Goal: Transaction & Acquisition: Book appointment/travel/reservation

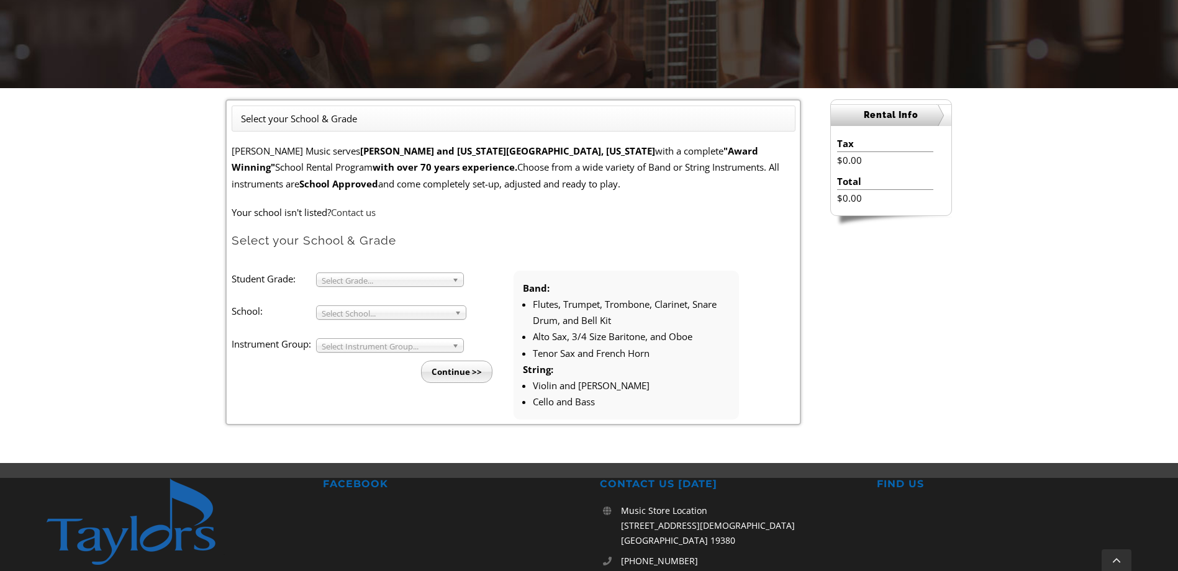
click at [453, 283] on b at bounding box center [457, 279] width 11 height 13
click at [365, 312] on li "4" at bounding box center [394, 310] width 134 height 16
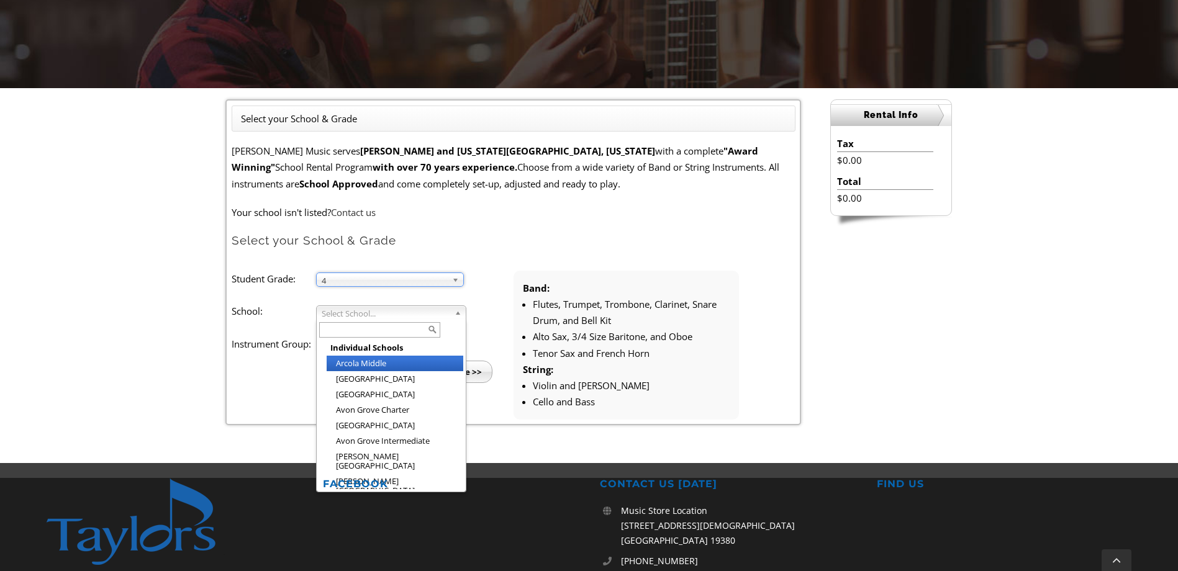
click at [365, 312] on span "Select School..." at bounding box center [386, 313] width 128 height 15
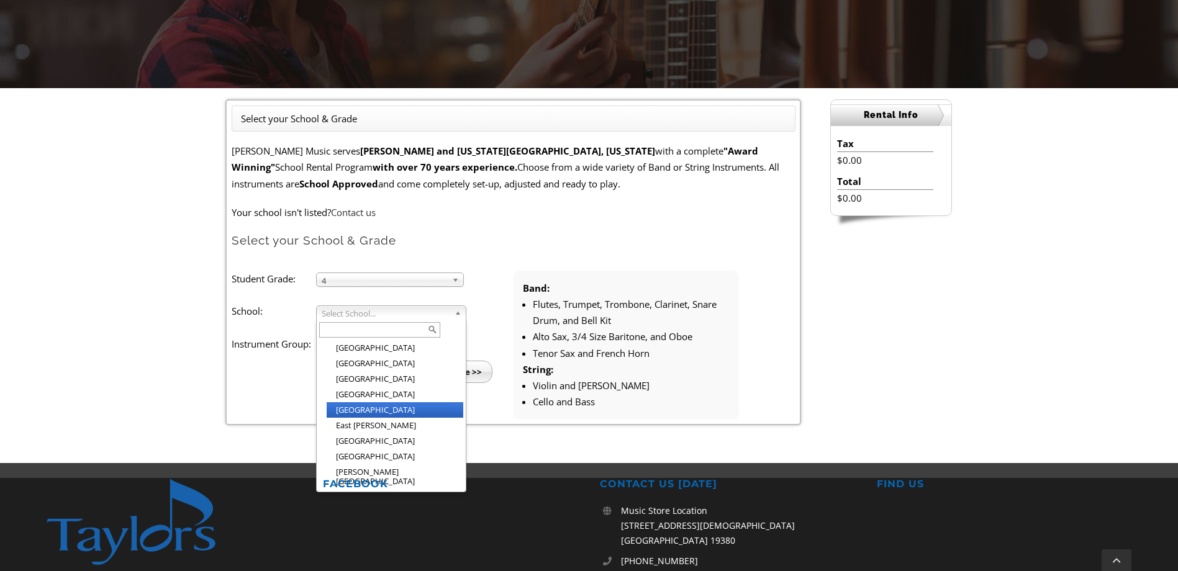
scroll to position [561, 0]
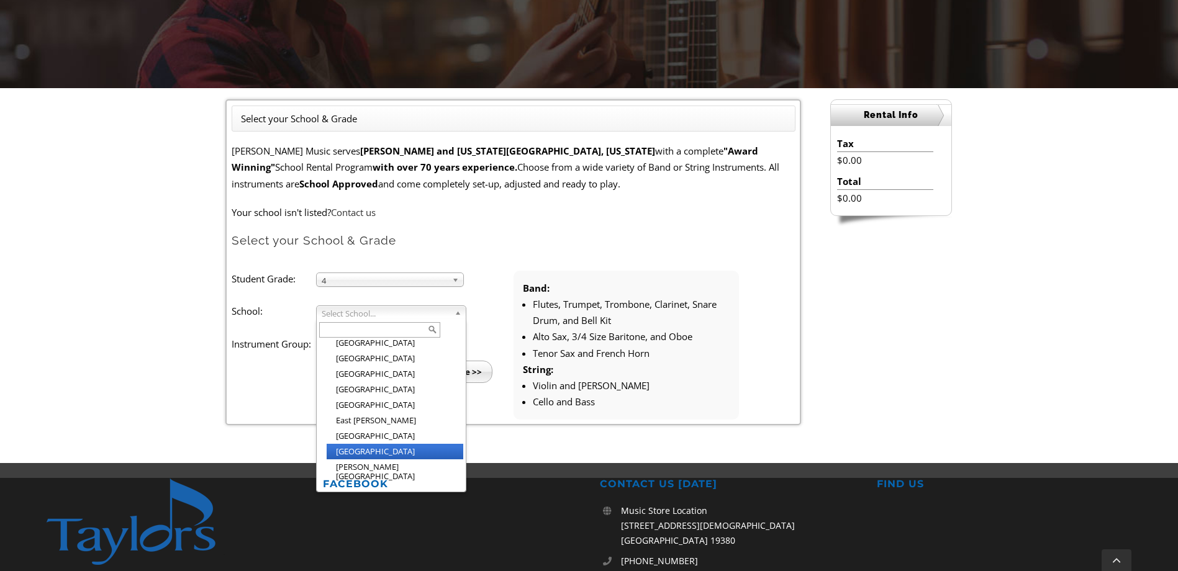
click at [376, 444] on li "[GEOGRAPHIC_DATA]" at bounding box center [395, 452] width 137 height 16
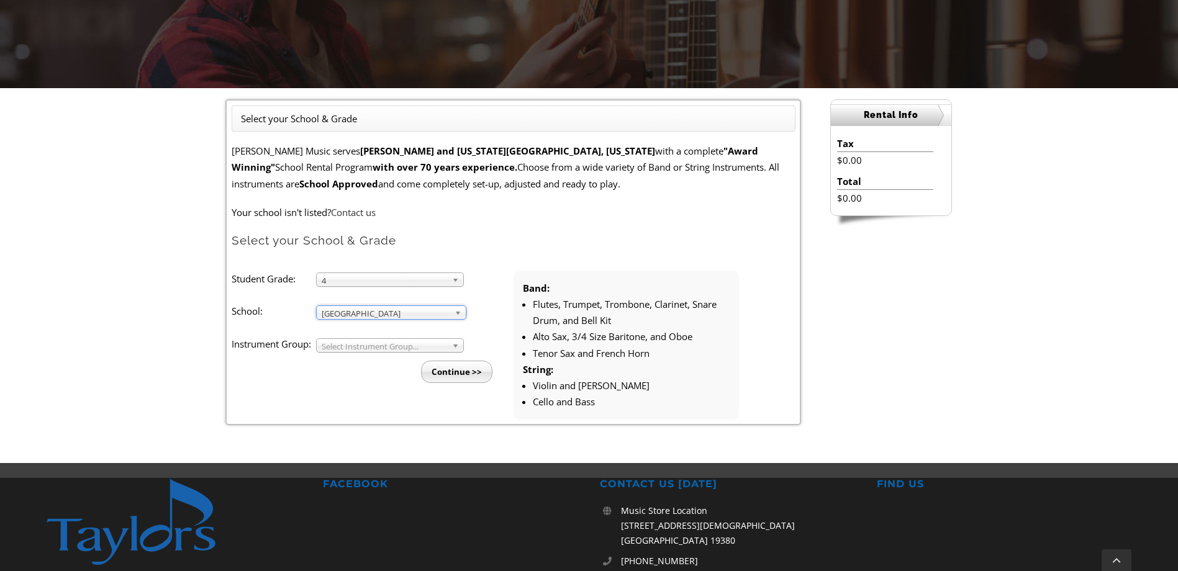
click at [363, 349] on span "Select Instrument Group..." at bounding box center [384, 346] width 125 height 15
click at [343, 359] on li "Band" at bounding box center [394, 360] width 134 height 16
click at [448, 378] on input "Continue >>" at bounding box center [456, 372] width 71 height 22
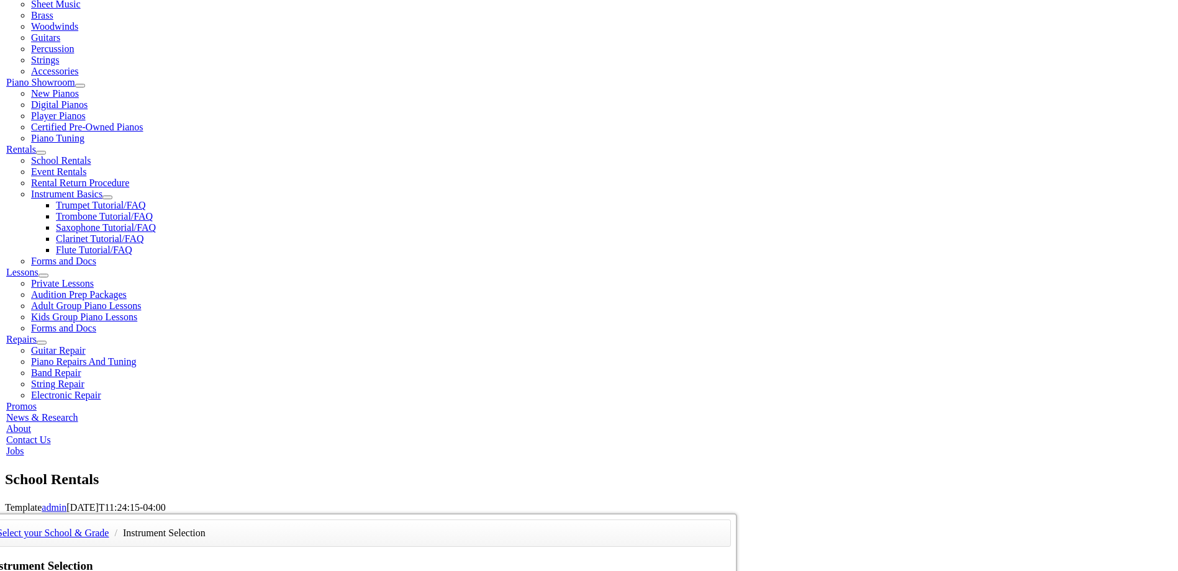
scroll to position [310, 0]
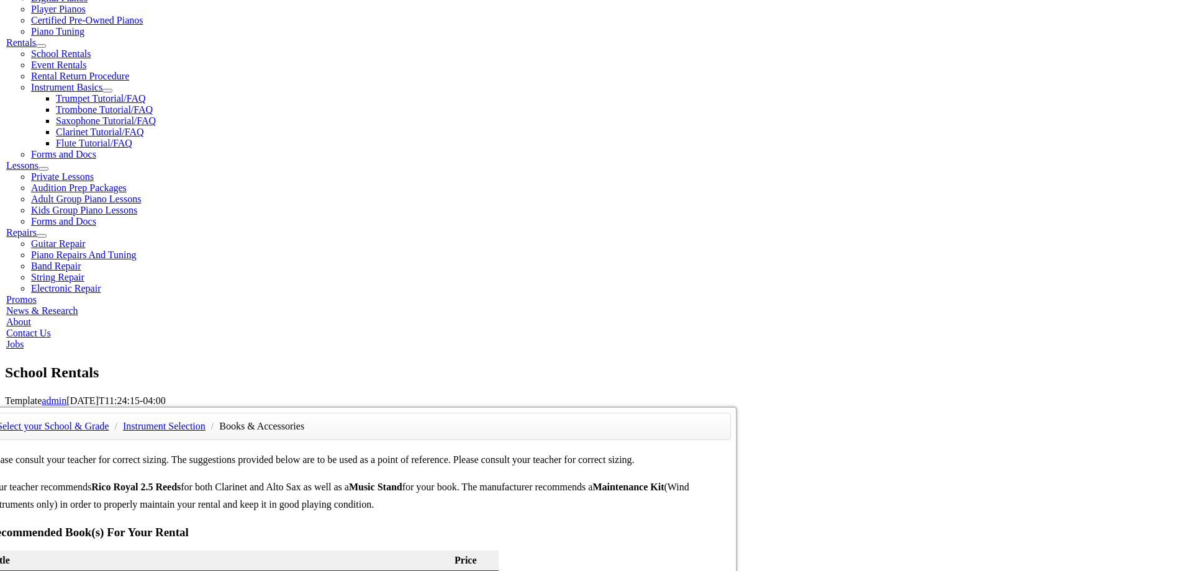
scroll to position [435, 0]
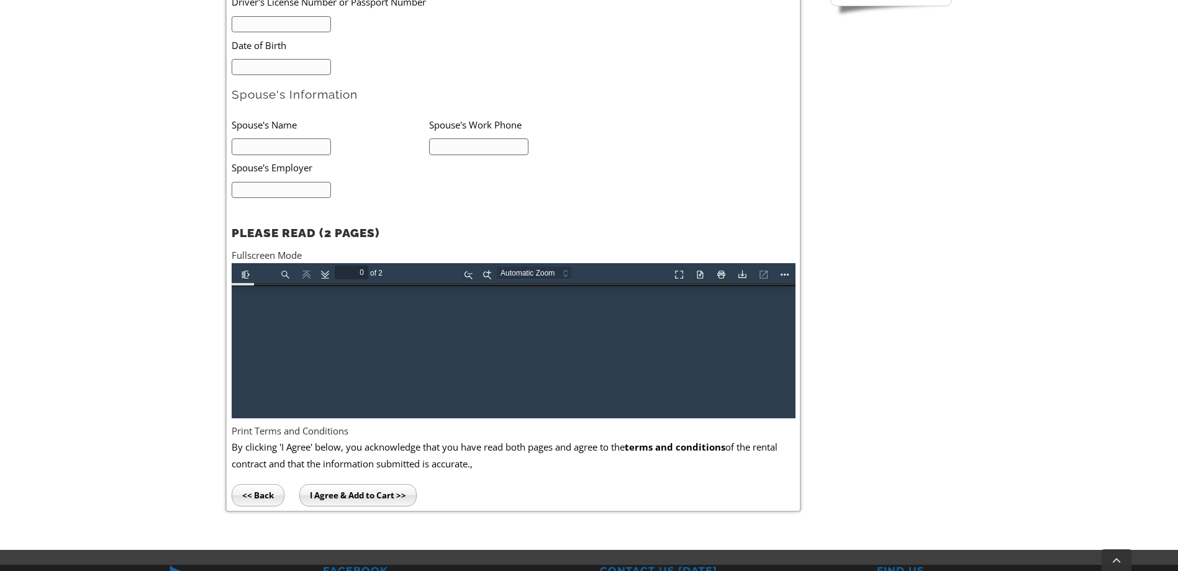
click at [363, 235] on strong "PLEASE READ (2 PAGES)" at bounding box center [306, 233] width 148 height 14
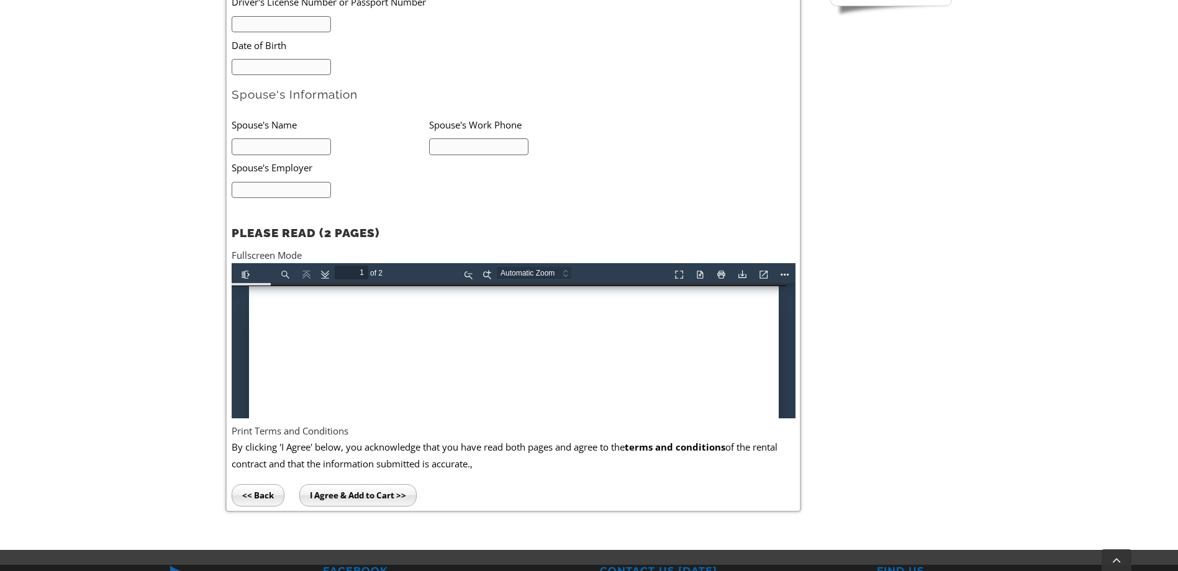
scroll to position [1, 0]
click at [319, 272] on button "Next" at bounding box center [323, 272] width 20 height 16
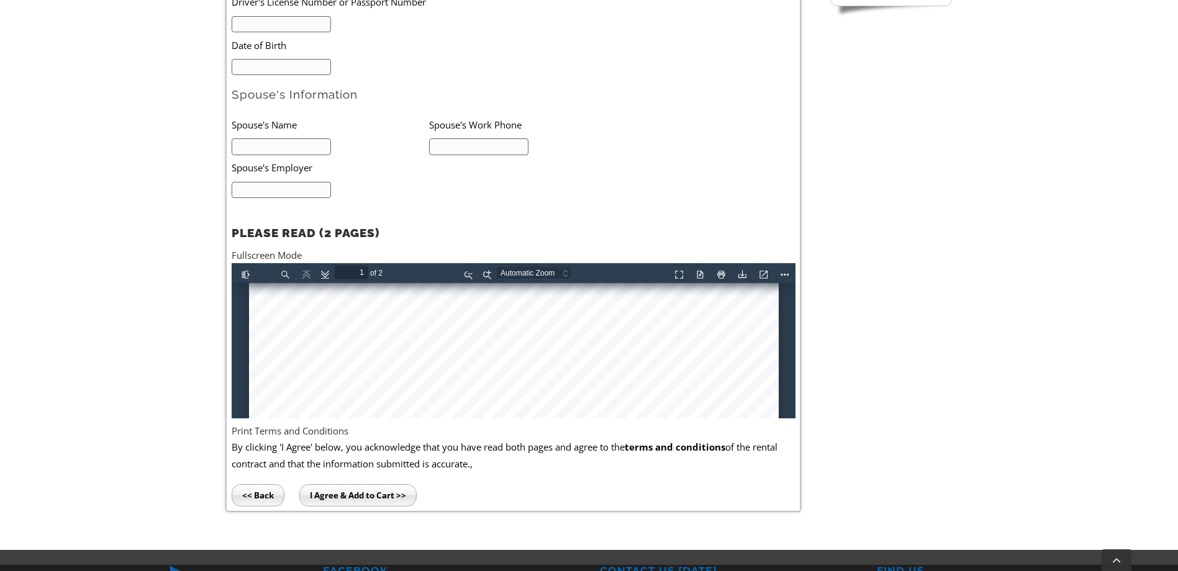
click at [738, 273] on button "Download" at bounding box center [740, 272] width 20 height 16
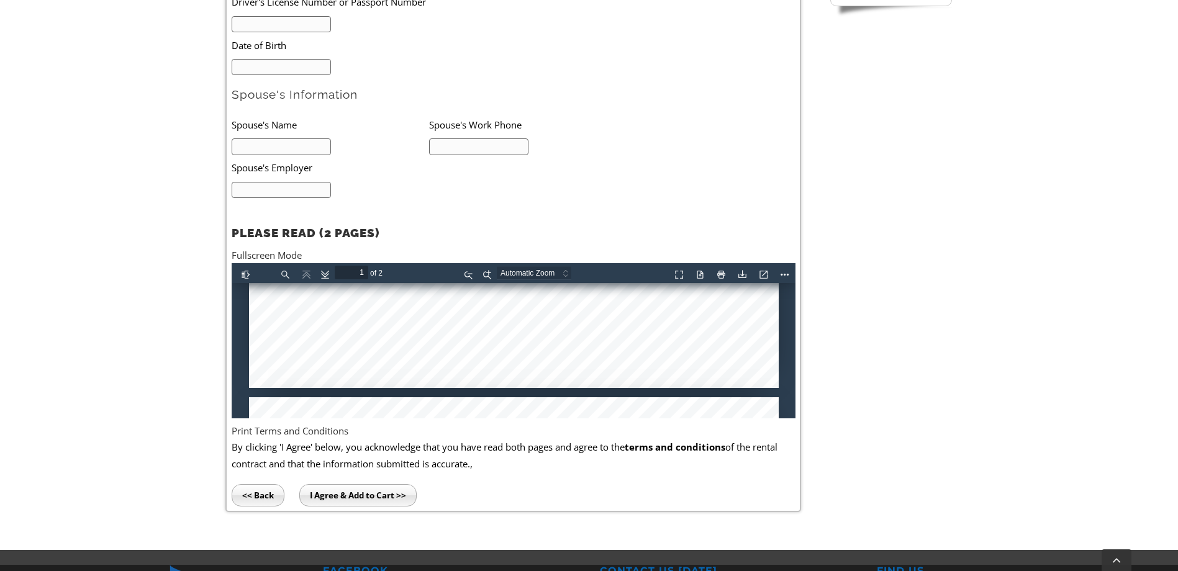
type input "2"
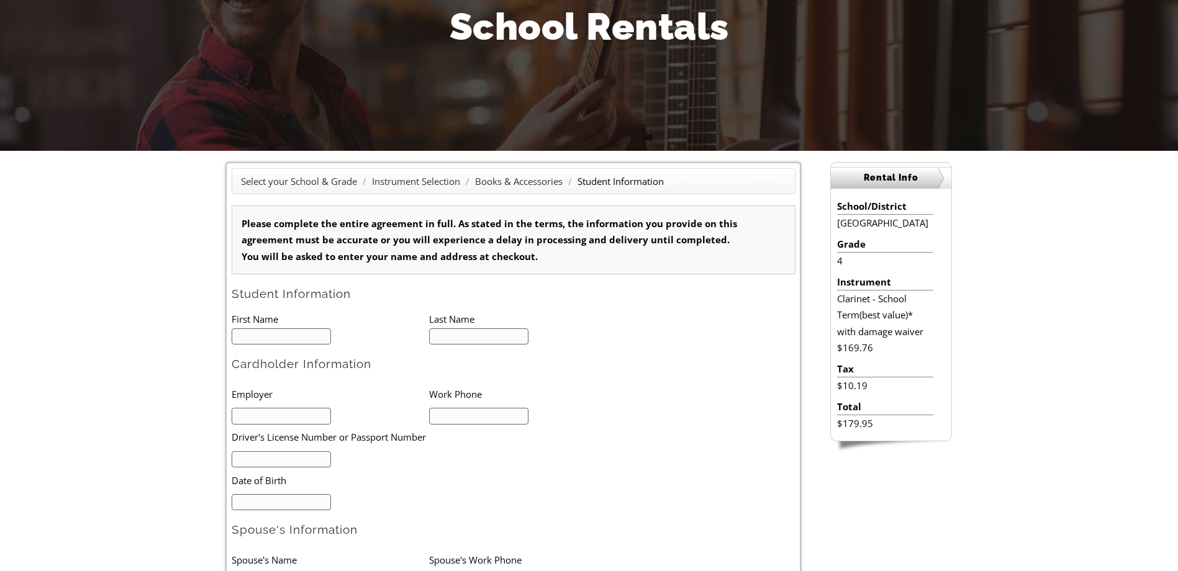
scroll to position [186, 0]
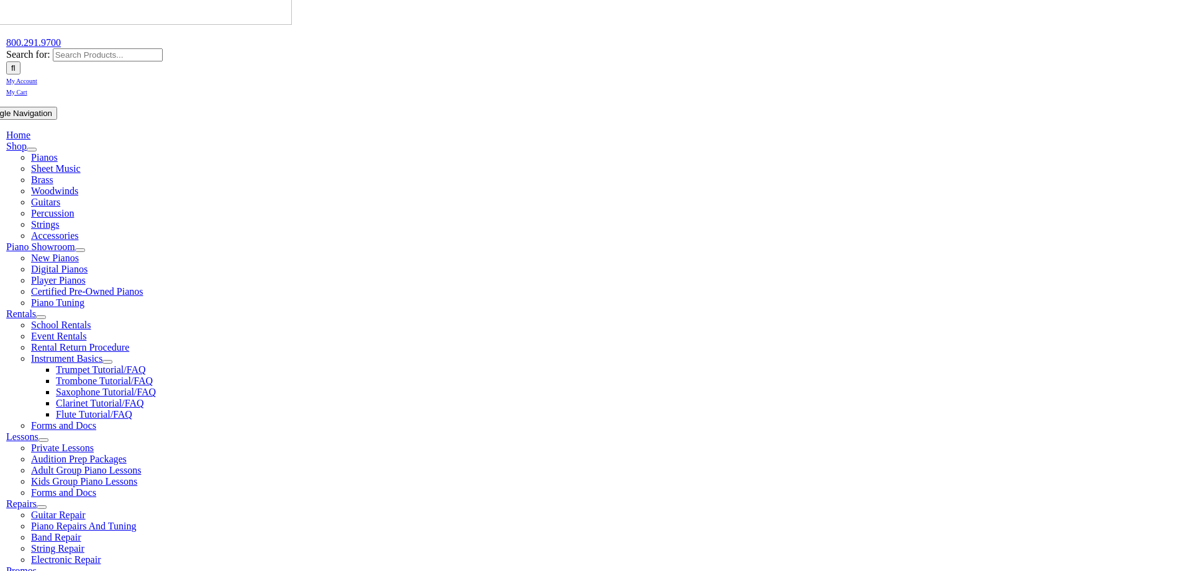
scroll to position [124, 0]
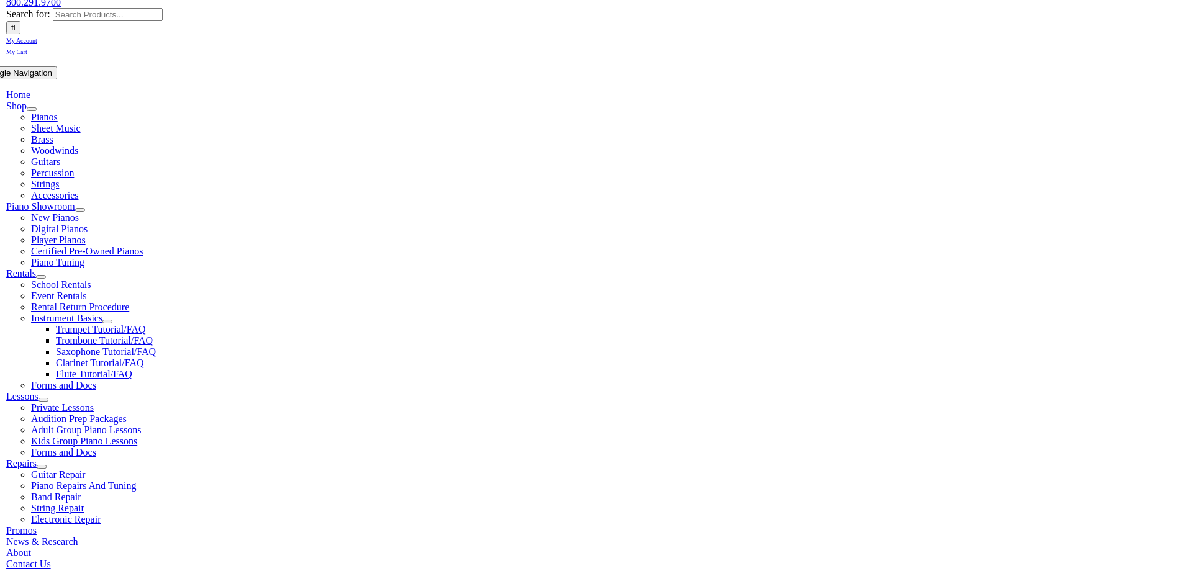
scroll to position [120, 0]
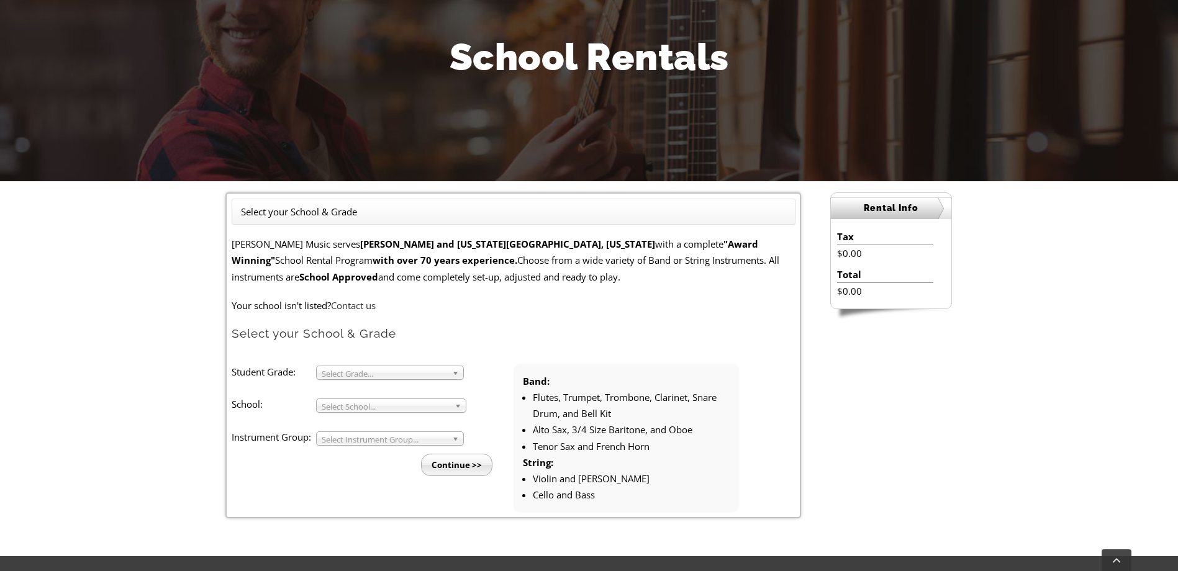
scroll to position [186, 0]
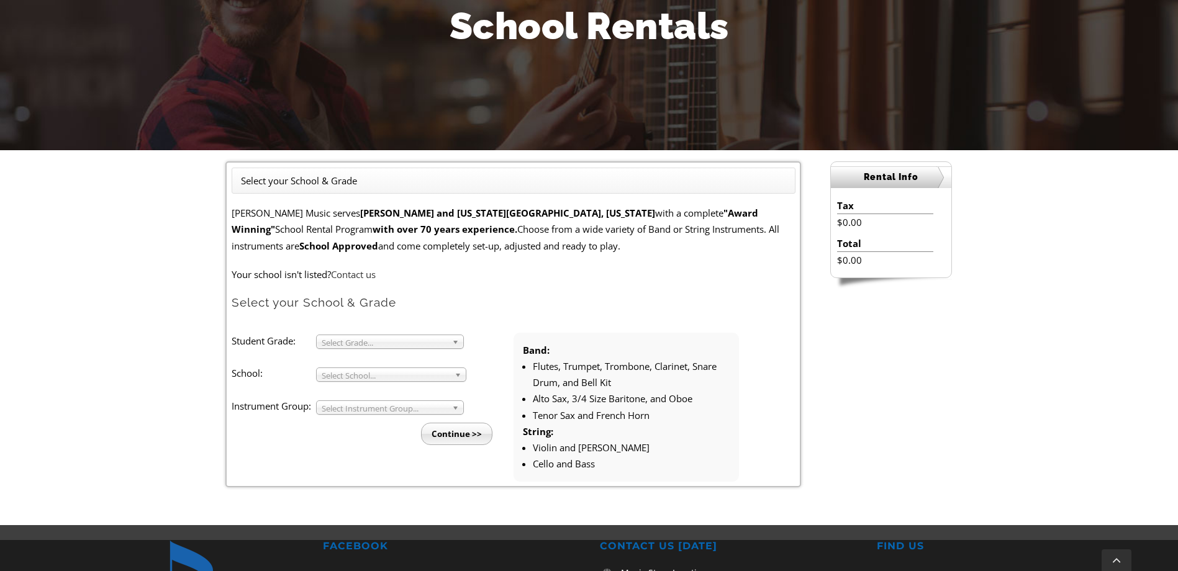
click at [454, 342] on b at bounding box center [457, 341] width 11 height 13
click at [393, 371] on li "4" at bounding box center [394, 372] width 134 height 16
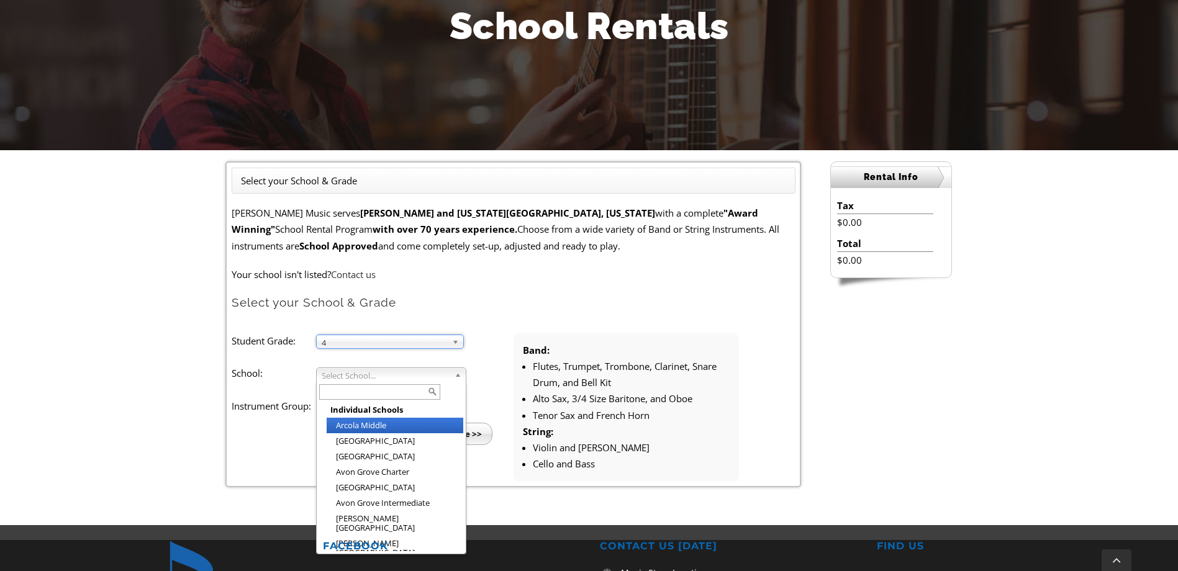
click at [399, 369] on span "Select School..." at bounding box center [386, 375] width 128 height 15
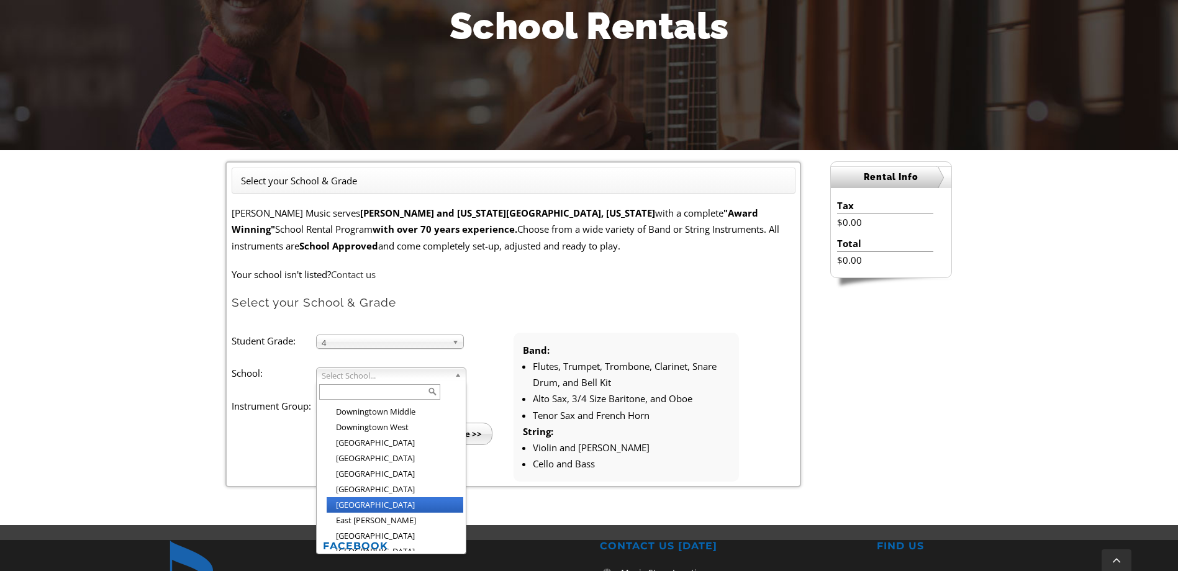
scroll to position [561, 0]
click at [392, 506] on li "[GEOGRAPHIC_DATA]" at bounding box center [395, 514] width 137 height 16
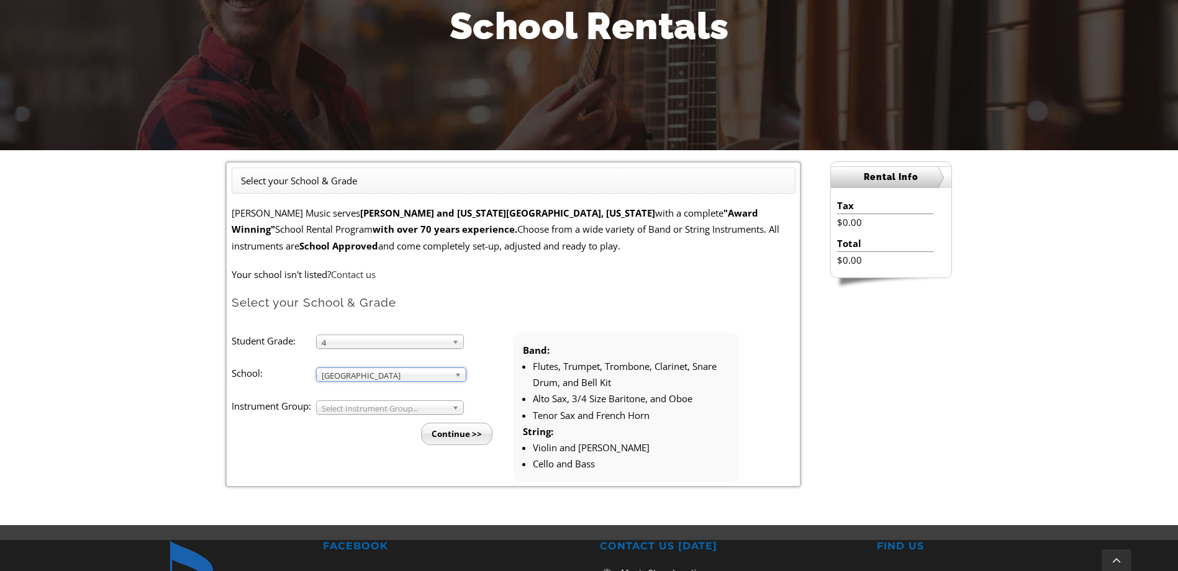
click at [376, 409] on span "Select Instrument Group..." at bounding box center [384, 408] width 125 height 15
click at [364, 432] on li "Strings" at bounding box center [394, 438] width 134 height 16
click at [466, 436] on input "Continue >>" at bounding box center [456, 434] width 71 height 22
click at [371, 410] on span "Strings" at bounding box center [384, 408] width 125 height 15
click at [361, 428] on li "Band" at bounding box center [394, 422] width 134 height 16
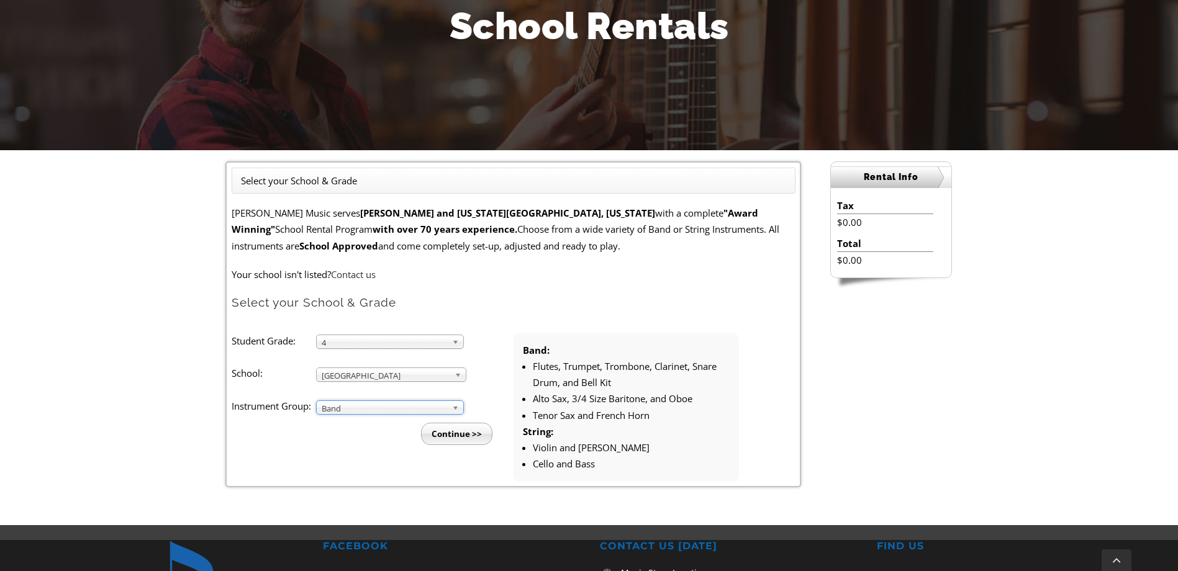
click at [457, 435] on input "Continue >>" at bounding box center [456, 434] width 71 height 22
click at [399, 409] on span "Band" at bounding box center [384, 408] width 125 height 15
click at [378, 438] on li "Strings" at bounding box center [394, 438] width 134 height 16
click at [448, 437] on input "Continue >>" at bounding box center [456, 434] width 71 height 22
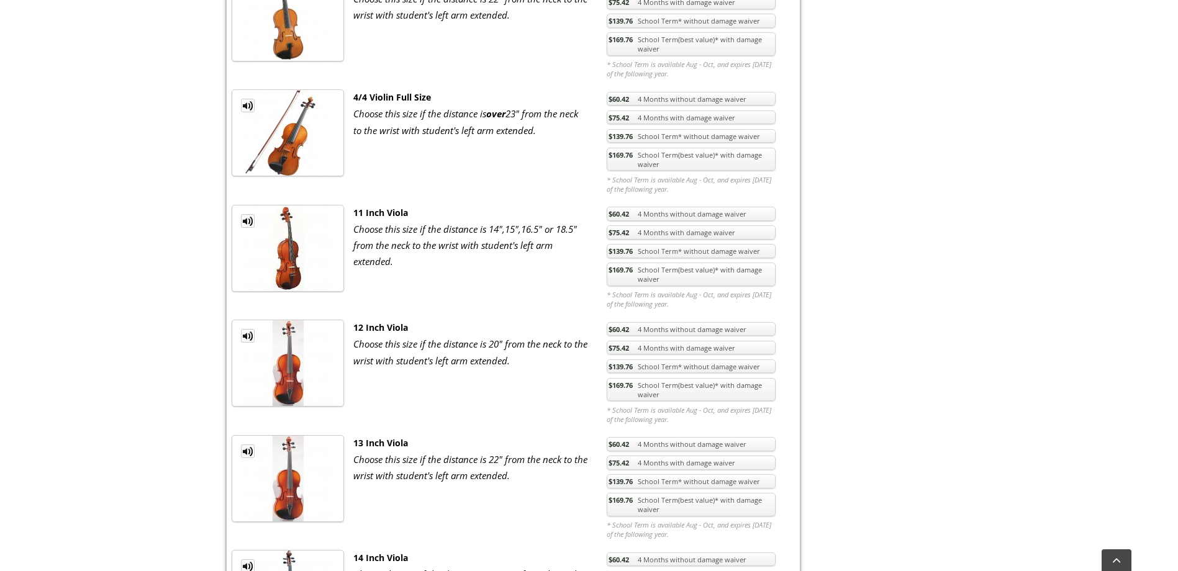
scroll to position [621, 0]
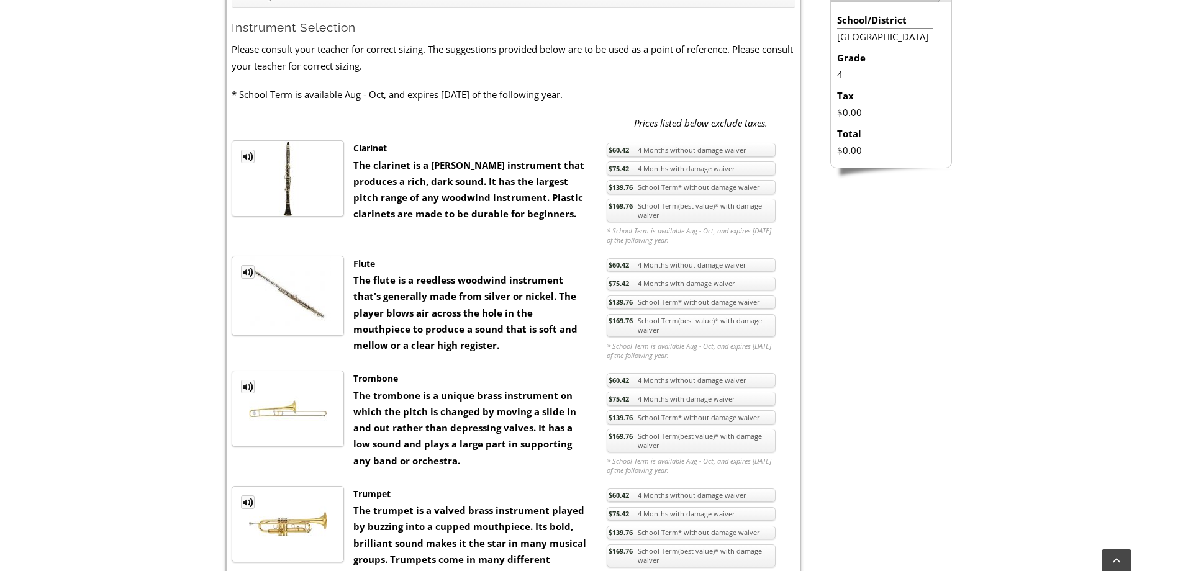
scroll to position [372, 0]
click at [695, 216] on link "$169.76 School Term(best value)* with damage waiver" at bounding box center [691, 210] width 169 height 24
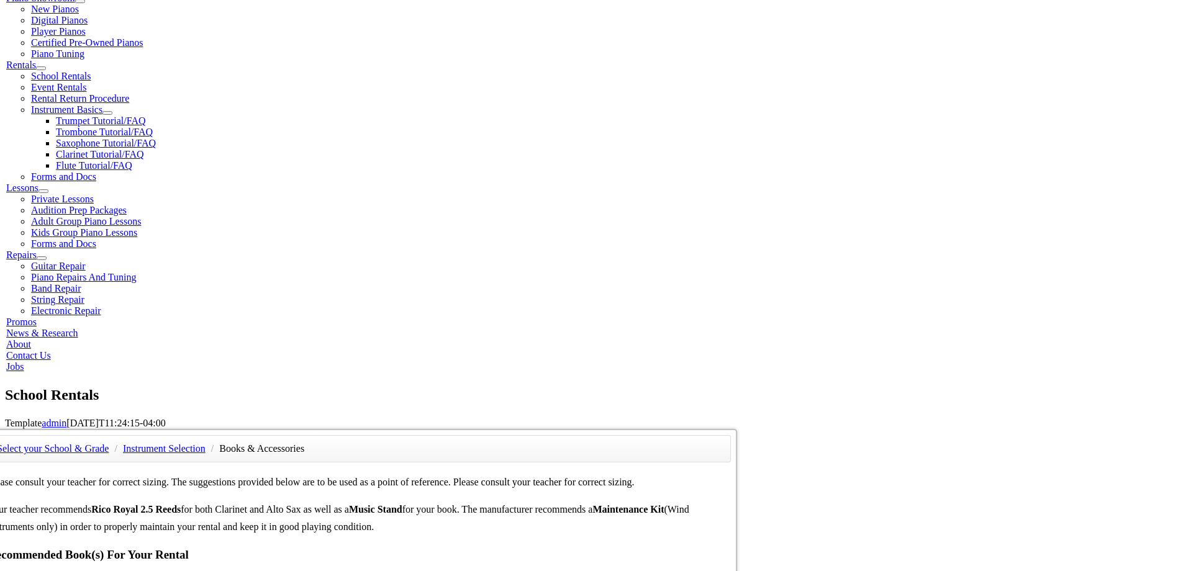
scroll to position [435, 0]
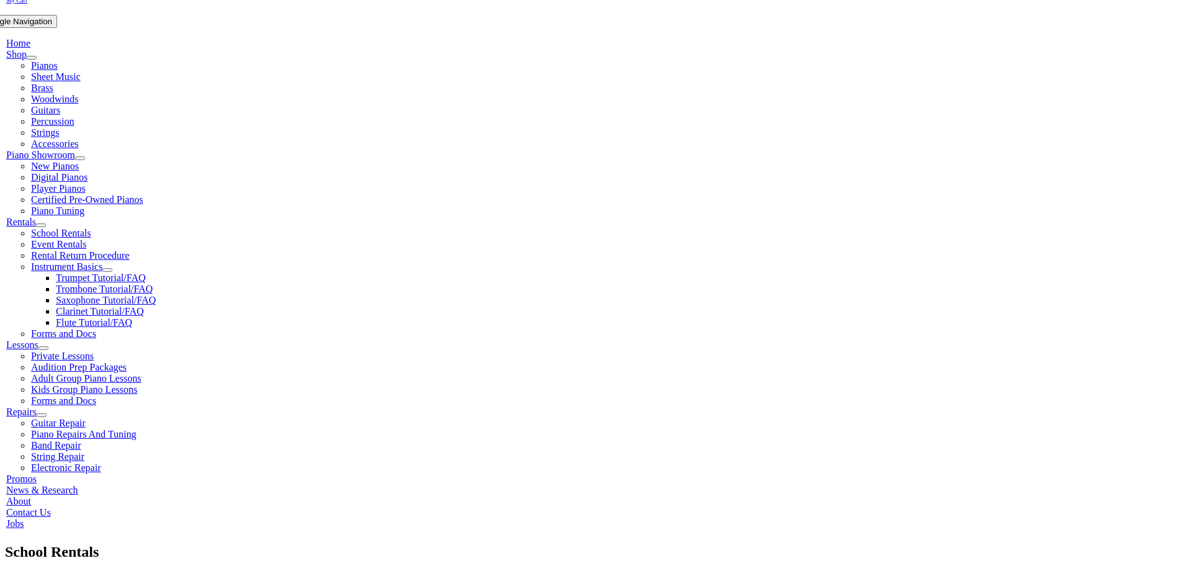
scroll to position [248, 0]
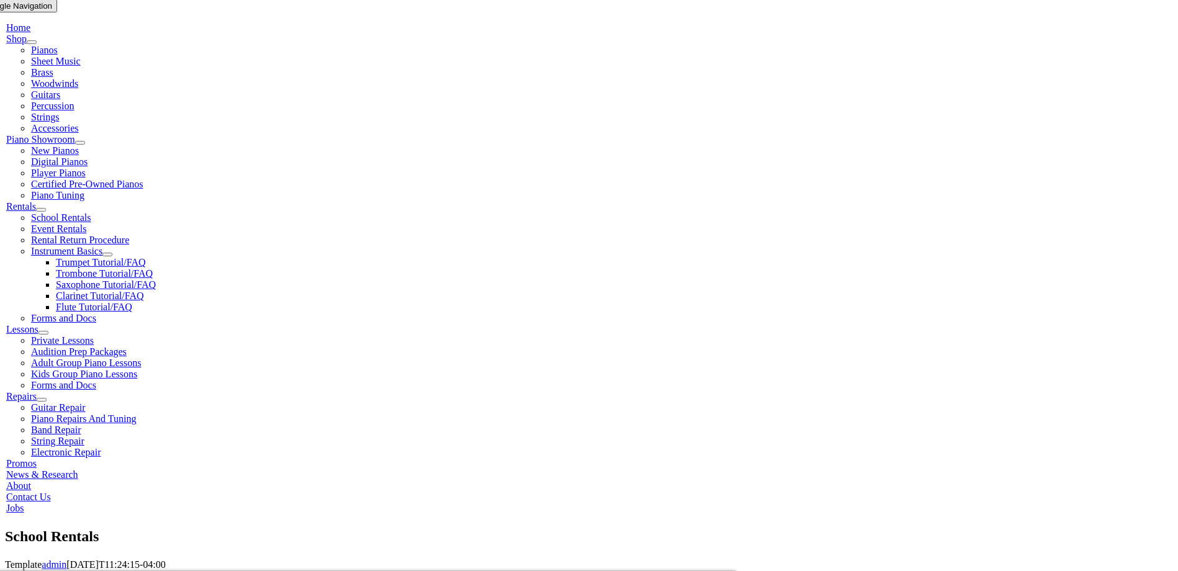
type input "1"
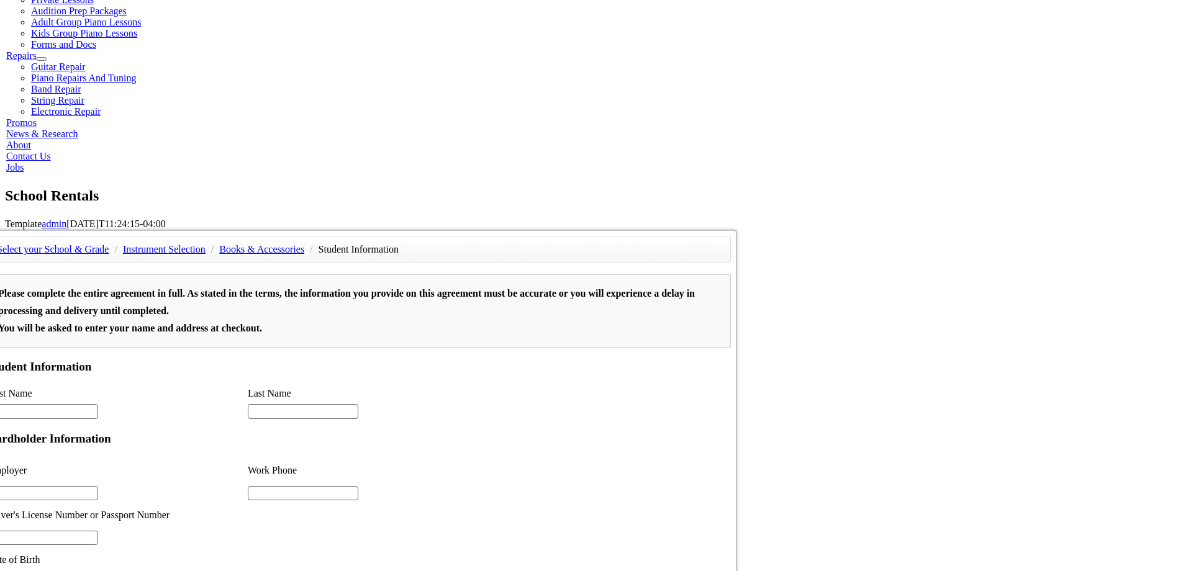
scroll to position [559, 0]
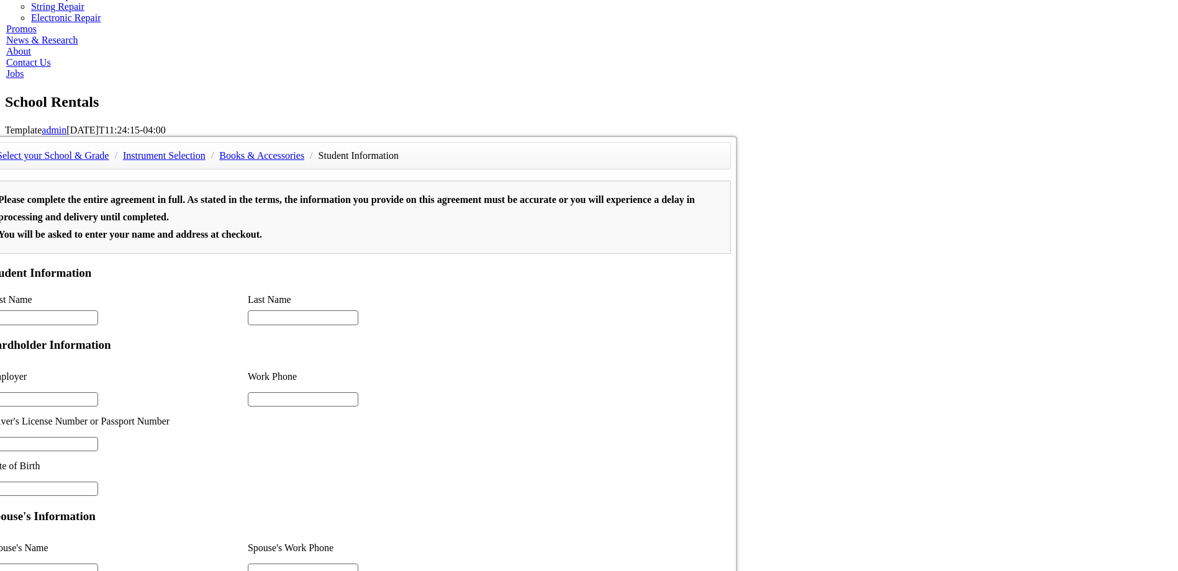
scroll to position [0, 0]
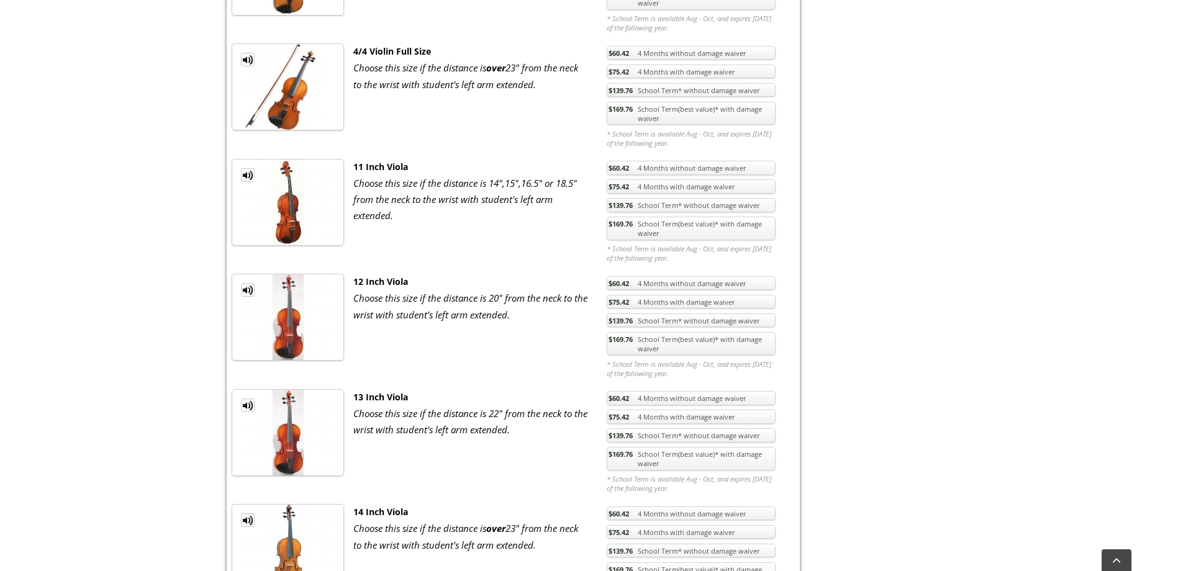
scroll to position [683, 0]
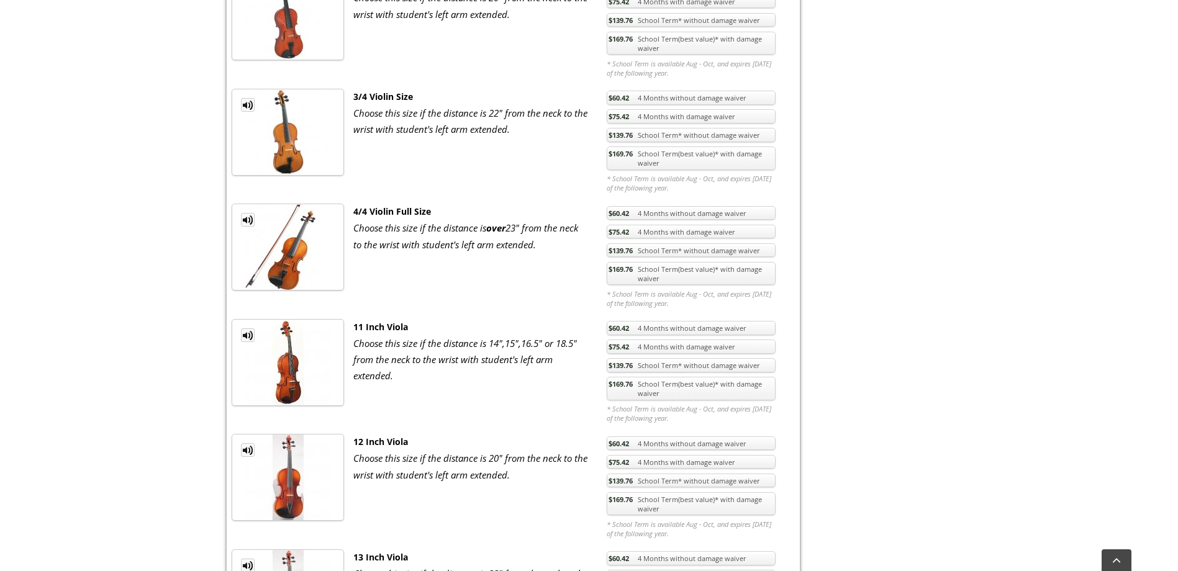
click at [300, 136] on img at bounding box center [288, 132] width 86 height 86
click at [299, 136] on img at bounding box center [288, 132] width 86 height 86
click at [692, 154] on link "$169.76 School Term(best value)* with damage waiver" at bounding box center [691, 159] width 169 height 24
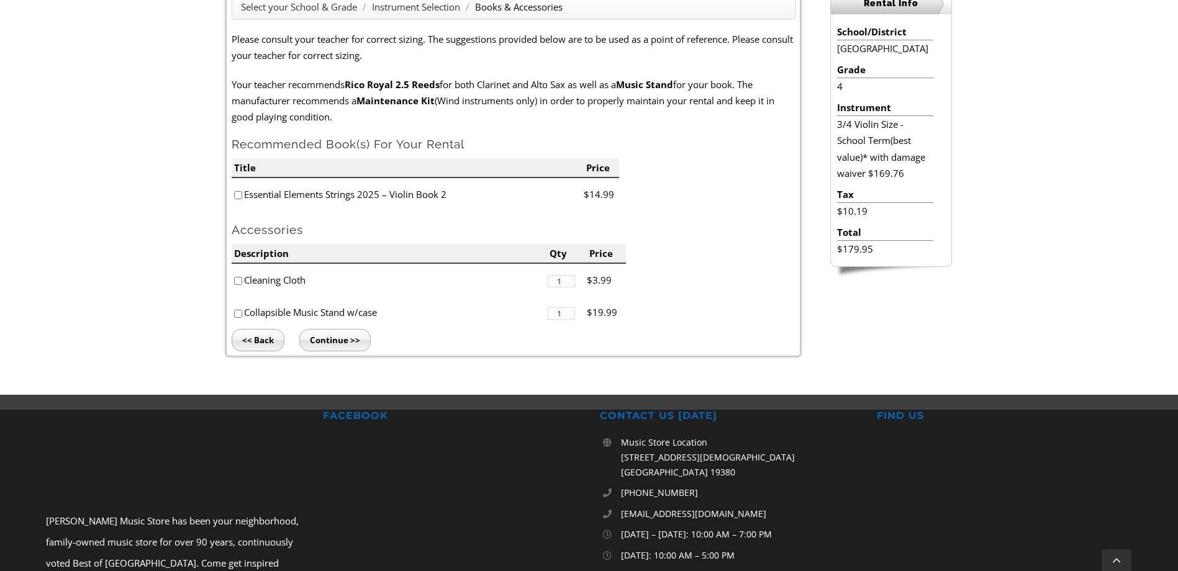
scroll to position [372, 0]
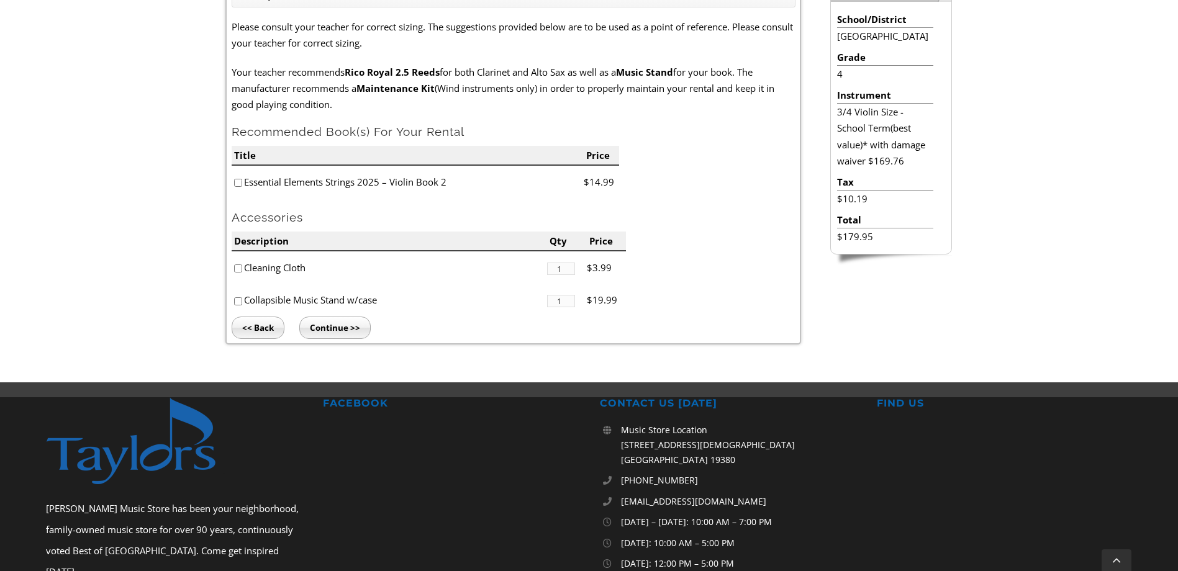
click at [312, 325] on input "Continue >>" at bounding box center [334, 328] width 71 height 22
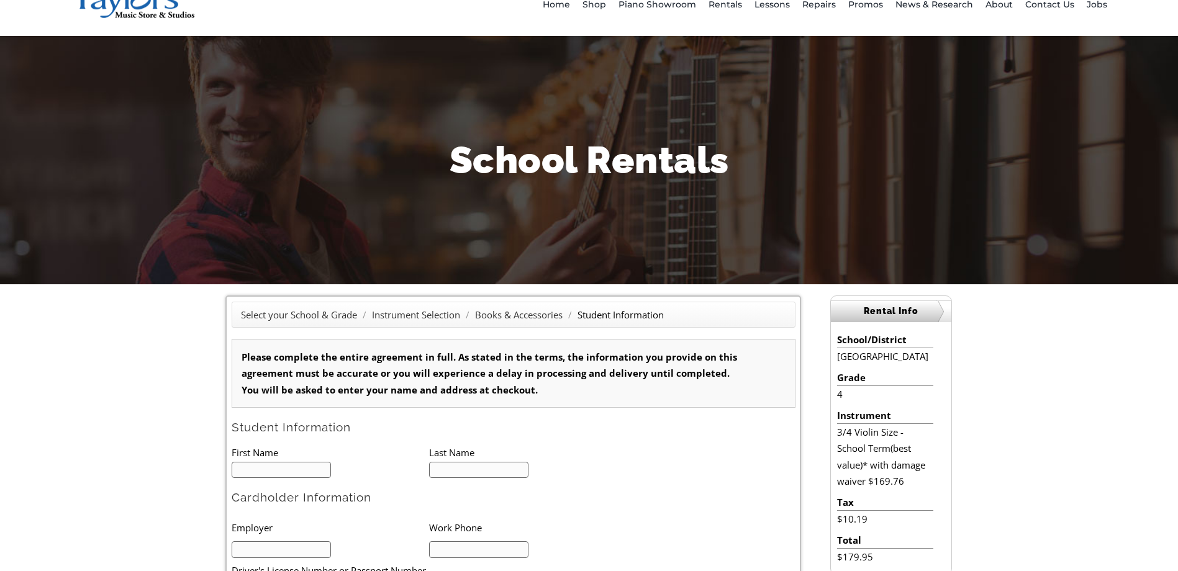
scroll to position [166, 0]
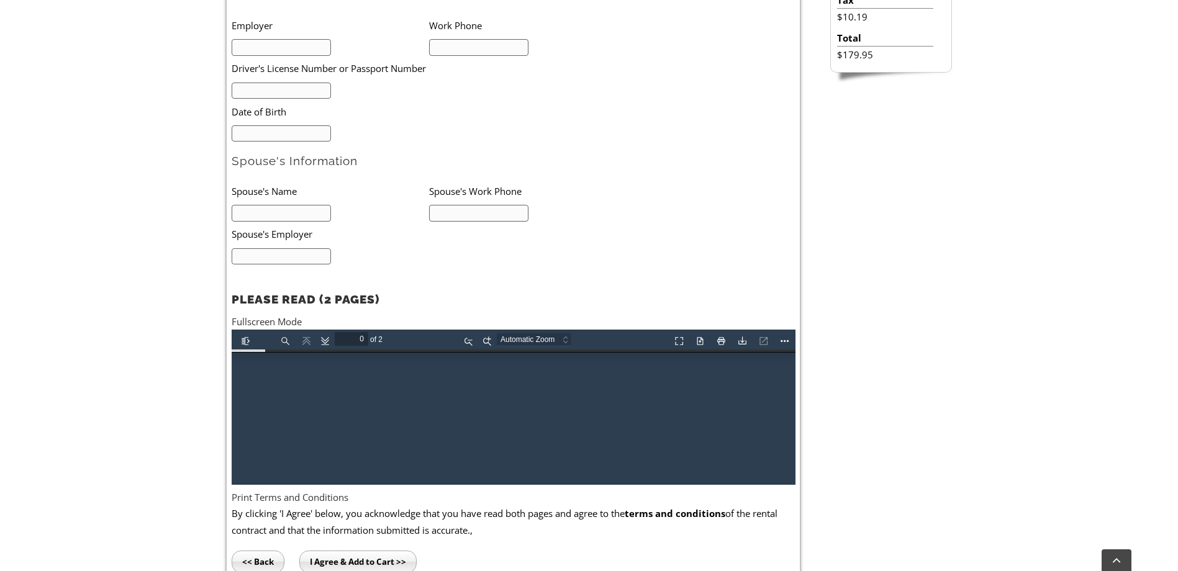
type input "1"
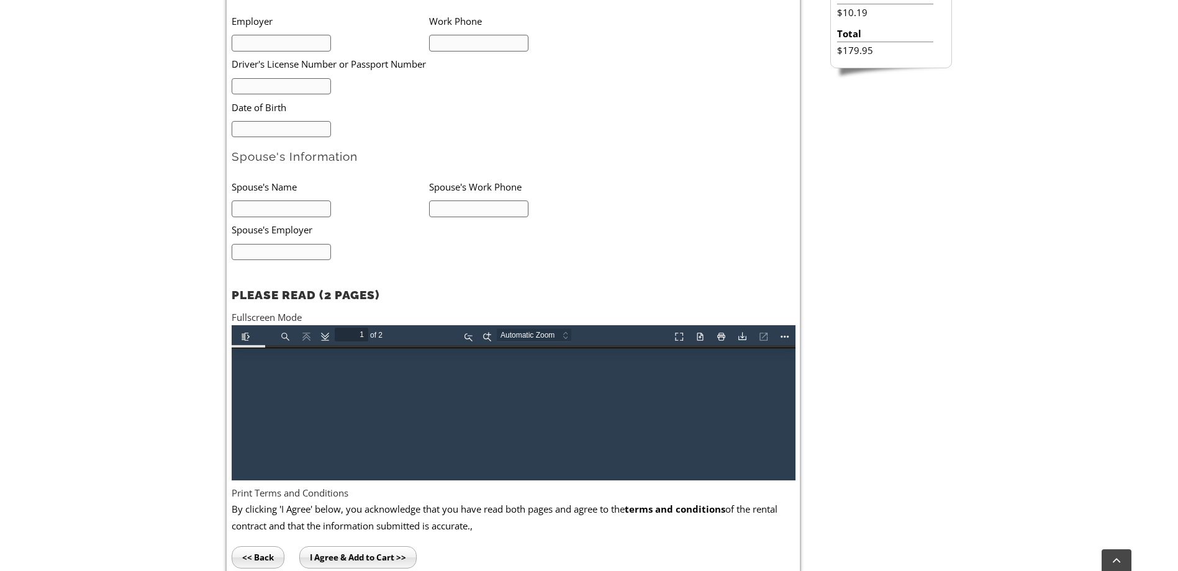
scroll to position [1, 0]
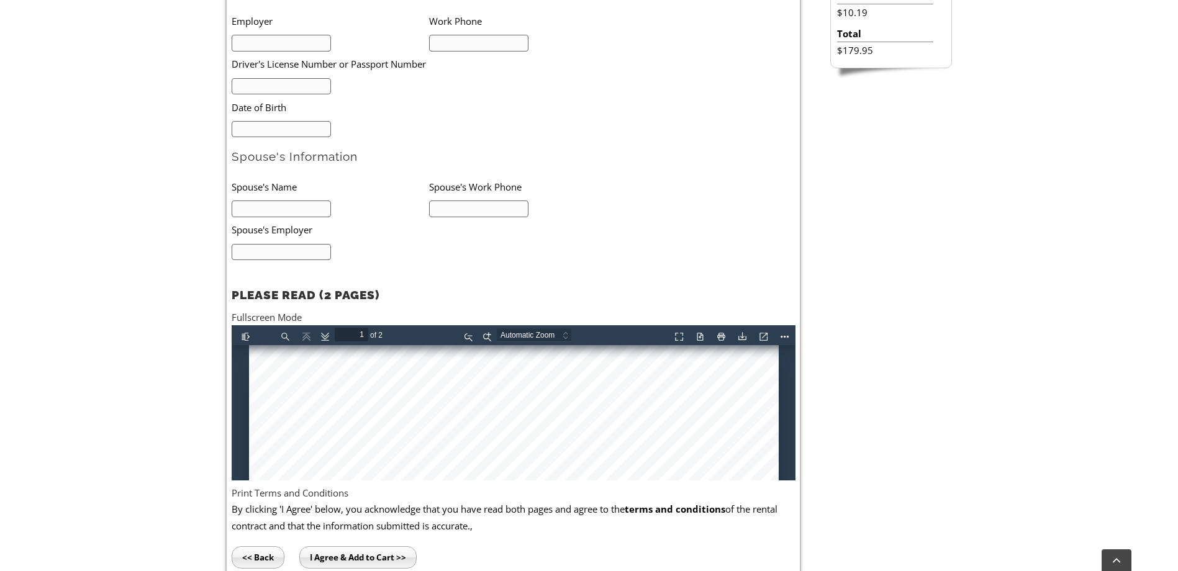
click at [733, 336] on button "Download" at bounding box center [740, 335] width 20 height 16
click at [736, 336] on button "Download" at bounding box center [740, 335] width 20 height 16
